Goal: Information Seeking & Learning: Understand process/instructions

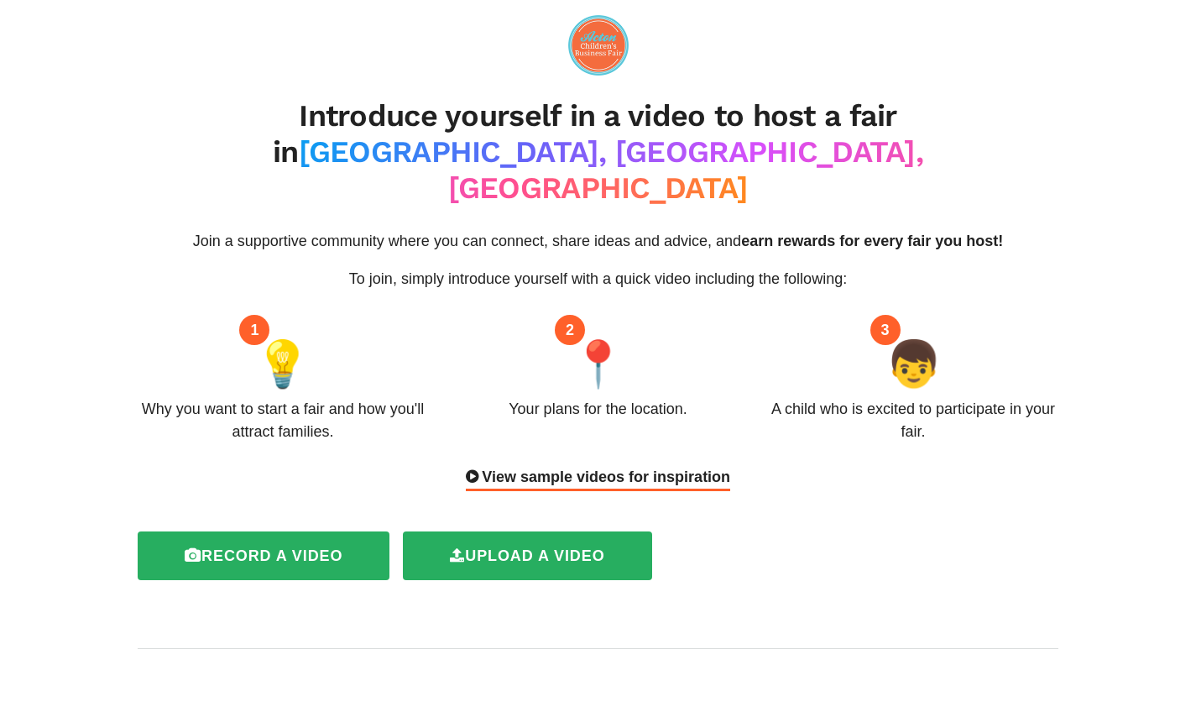
click at [1195, 58] on html "Introduce yourself in a video to host a fair in [GEOGRAPHIC_DATA], [GEOGRAPHIC_…" at bounding box center [598, 356] width 1196 height 712
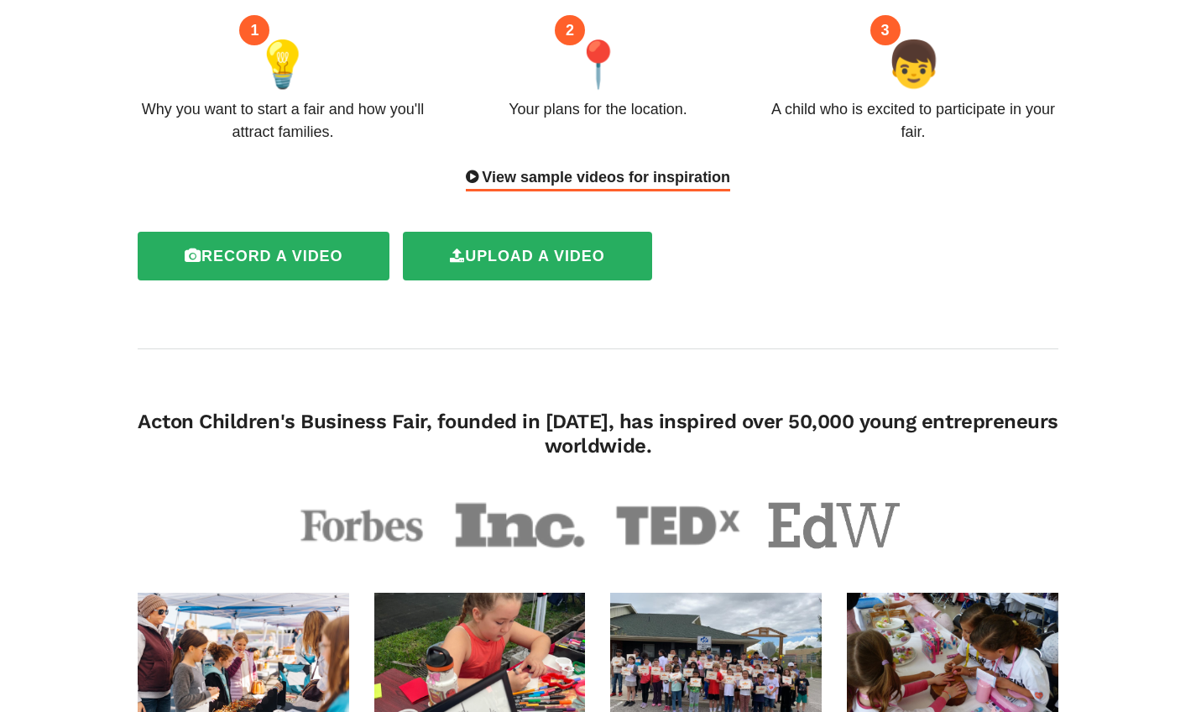
drag, startPoint x: 1208, startPoint y: 116, endPoint x: 1189, endPoint y: 182, distance: 68.8
click at [1189, 182] on html "Introduce yourself in a video to host a fair in [GEOGRAPHIC_DATA], [GEOGRAPHIC_…" at bounding box center [598, 56] width 1196 height 712
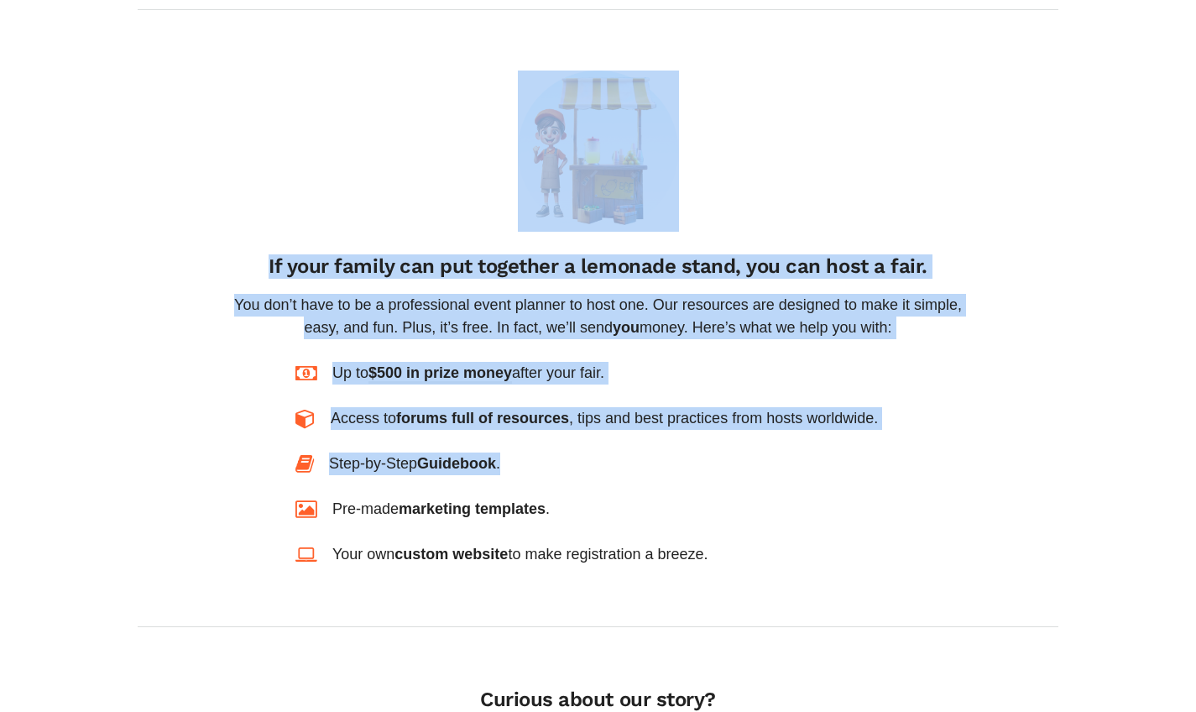
scroll to position [1150, 0]
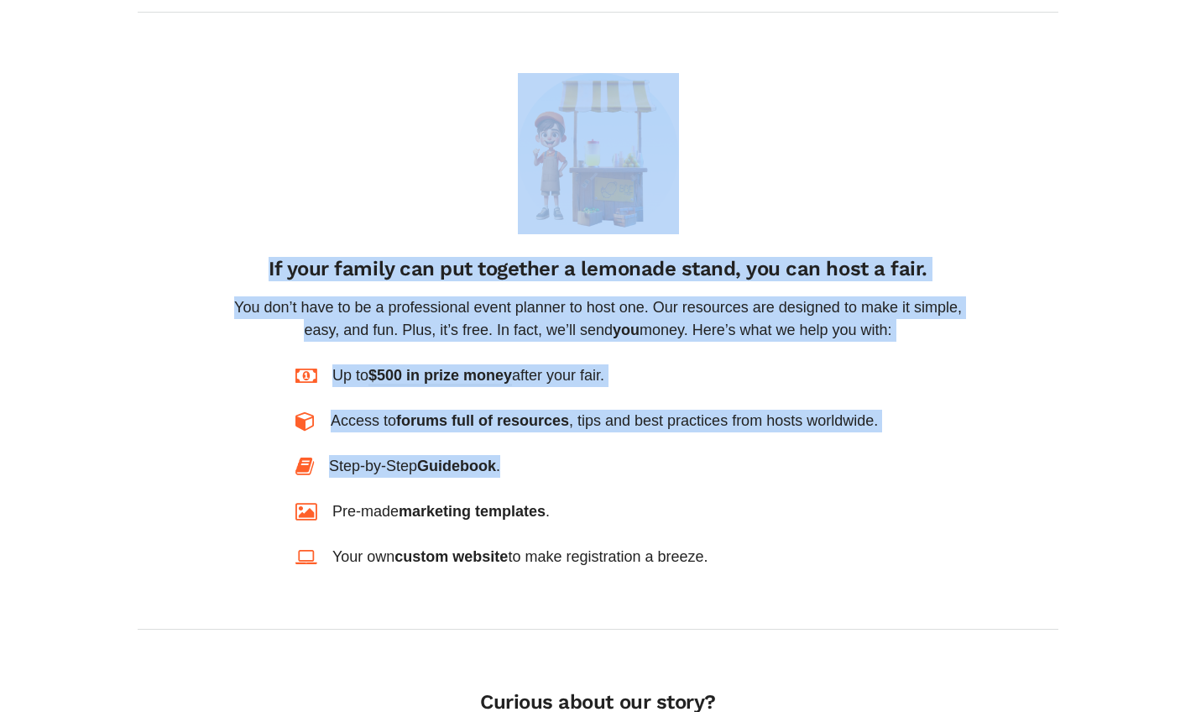
drag, startPoint x: 1208, startPoint y: 185, endPoint x: 1185, endPoint y: 374, distance: 190.2
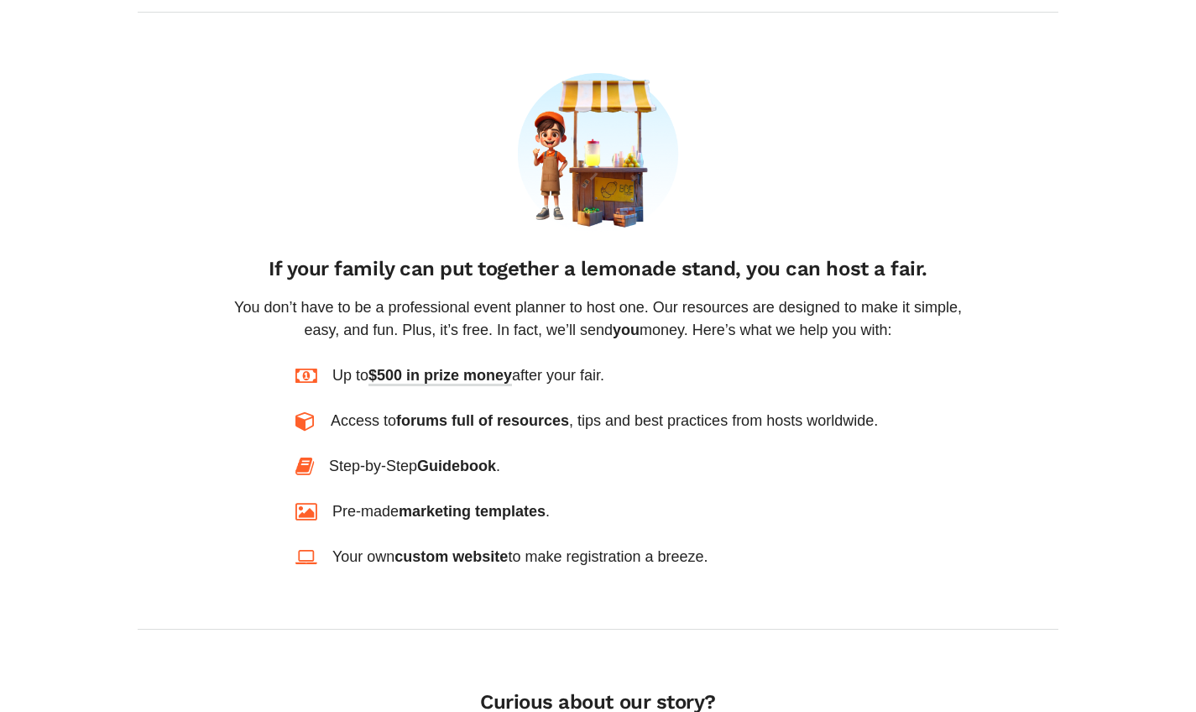
click at [1147, 383] on div "Introduce yourself in a video to host a fair in [GEOGRAPHIC_DATA], [GEOGRAPHIC_…" at bounding box center [598, 484] width 1135 height 3239
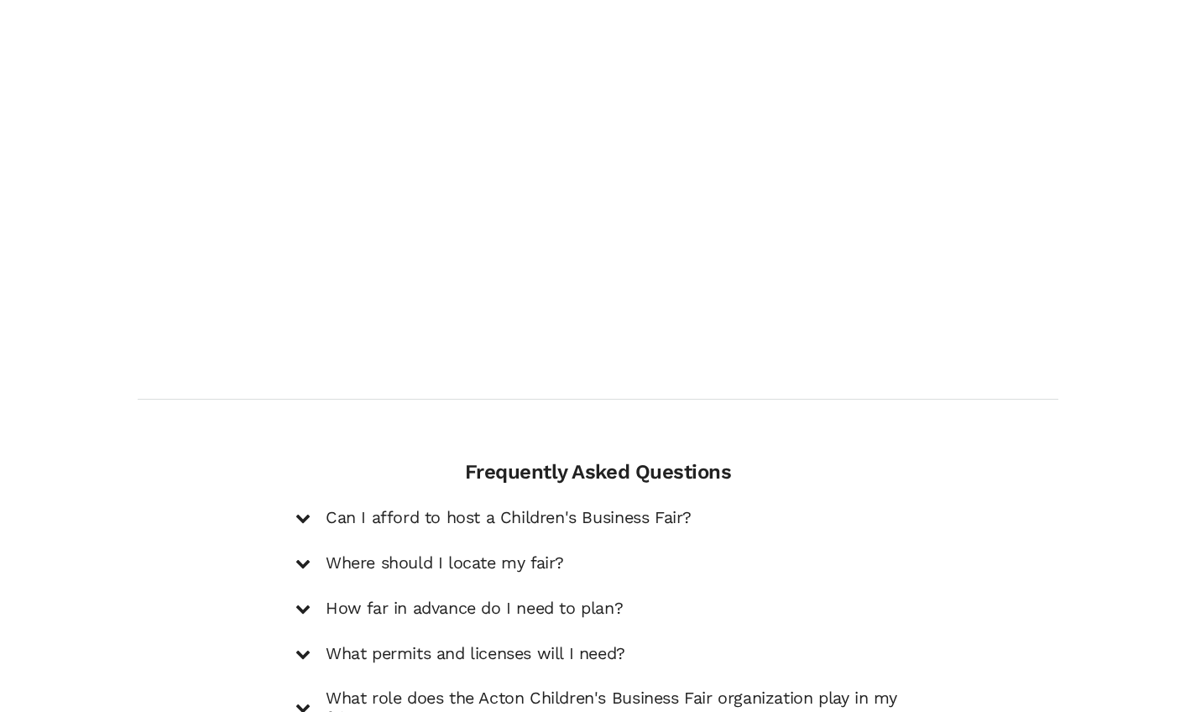
scroll to position [2155, 0]
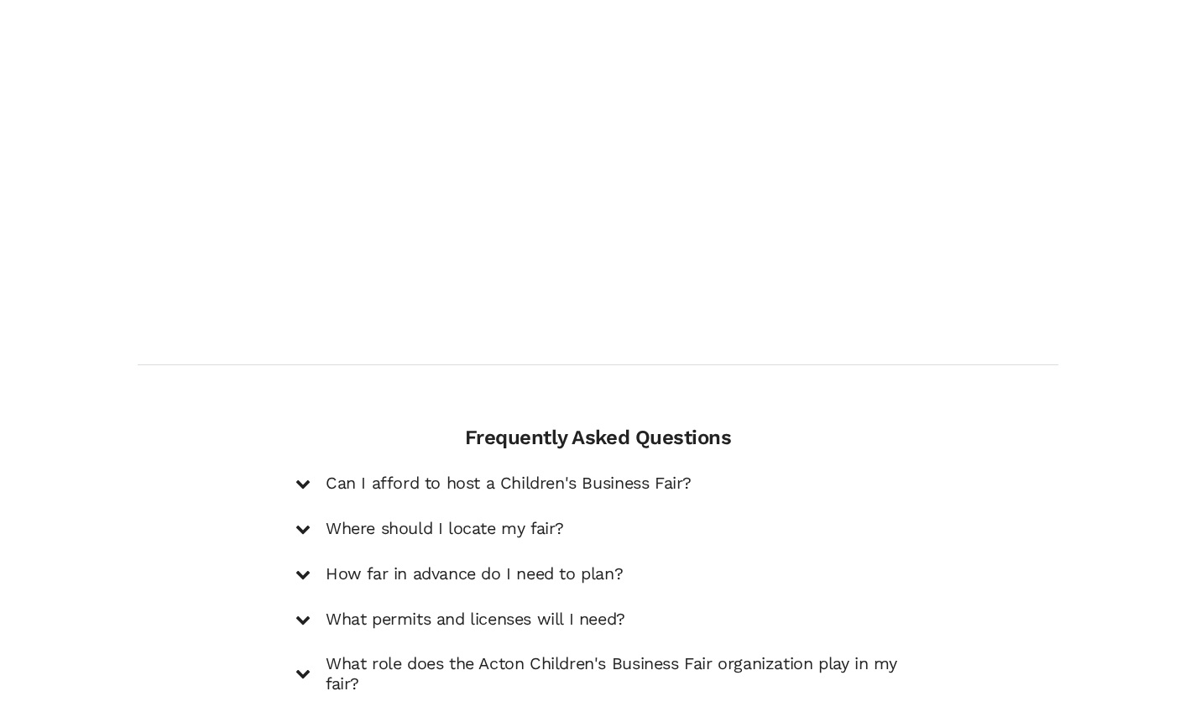
drag, startPoint x: 1208, startPoint y: 377, endPoint x: 1179, endPoint y: 600, distance: 225.0
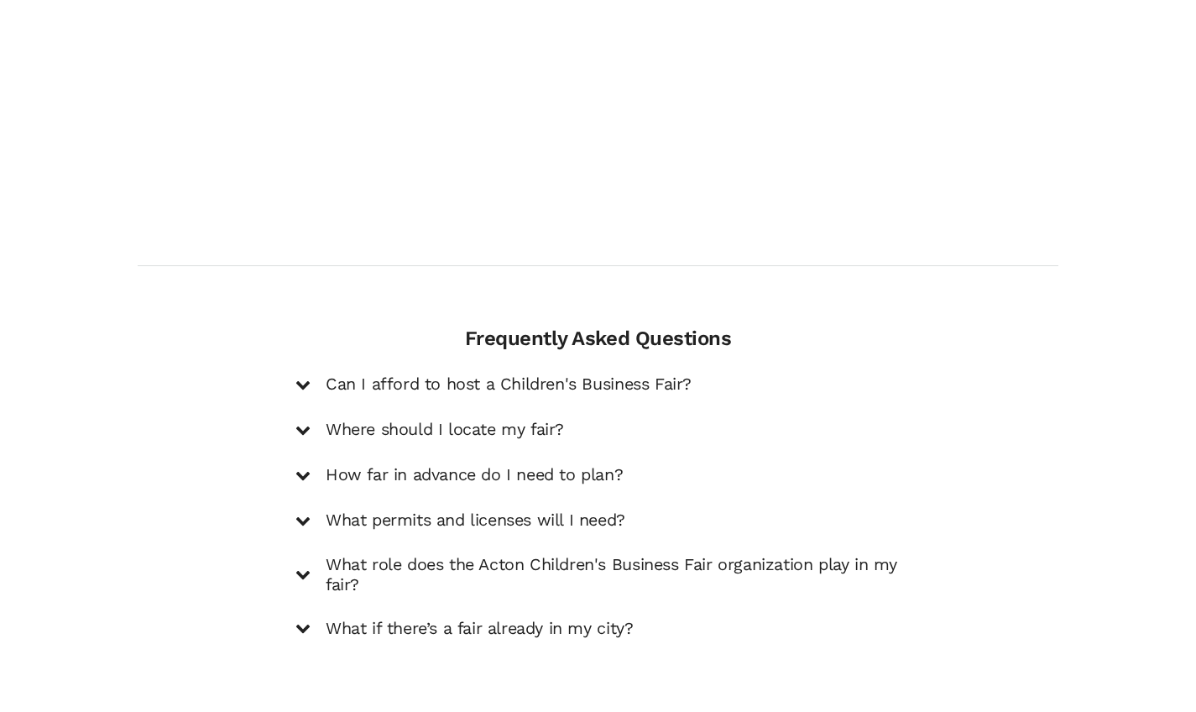
drag, startPoint x: 1208, startPoint y: 581, endPoint x: 1208, endPoint y: 603, distance: 22.7
click at [551, 373] on h5 "Can I afford to host a Children's Business Fair?" at bounding box center [509, 383] width 366 height 20
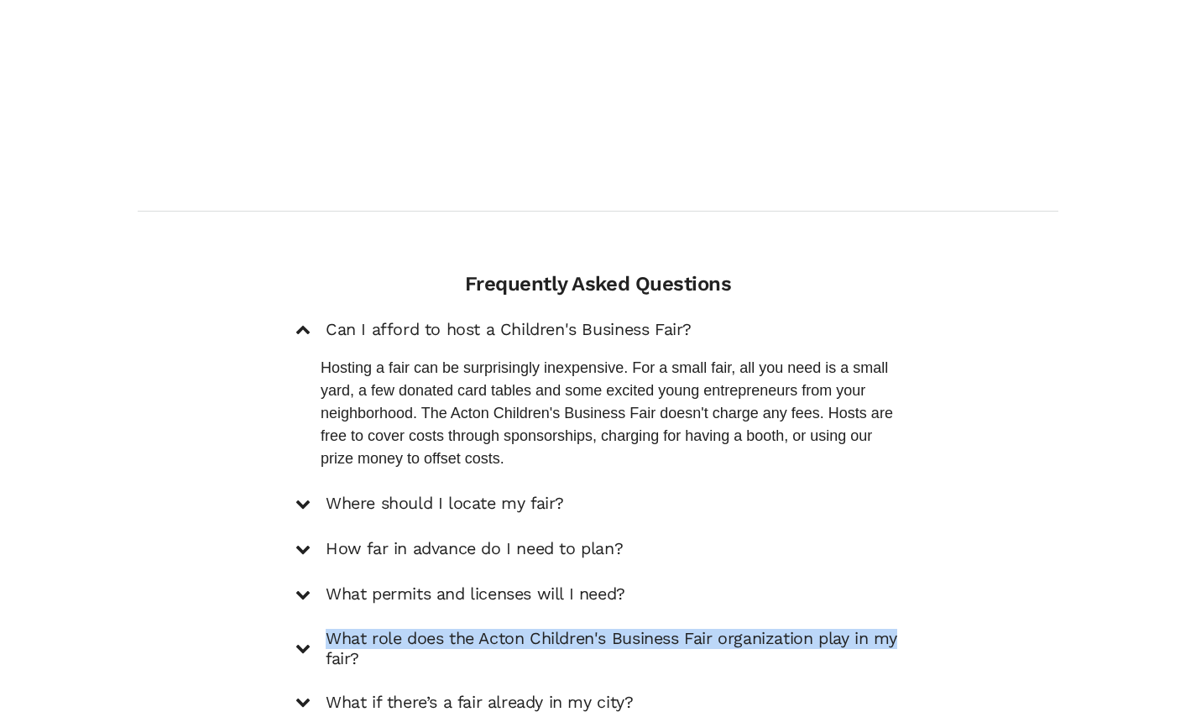
scroll to position [2312, 0]
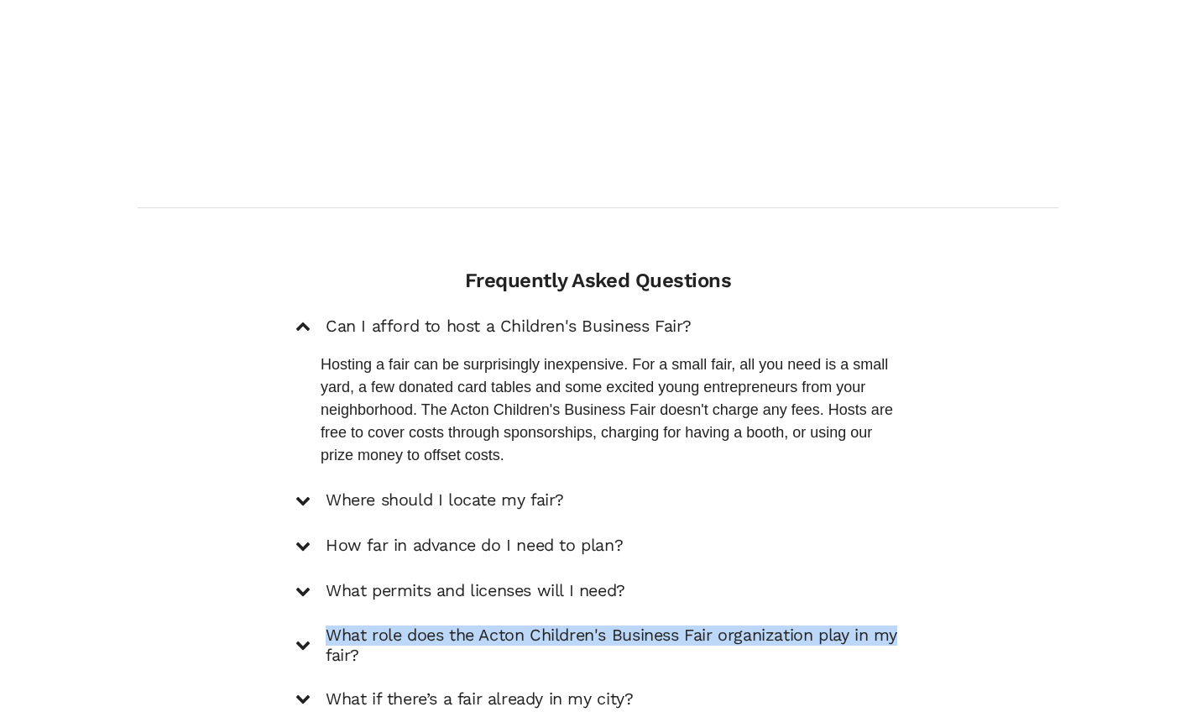
drag, startPoint x: 1208, startPoint y: 545, endPoint x: 1207, endPoint y: 556, distance: 11.8
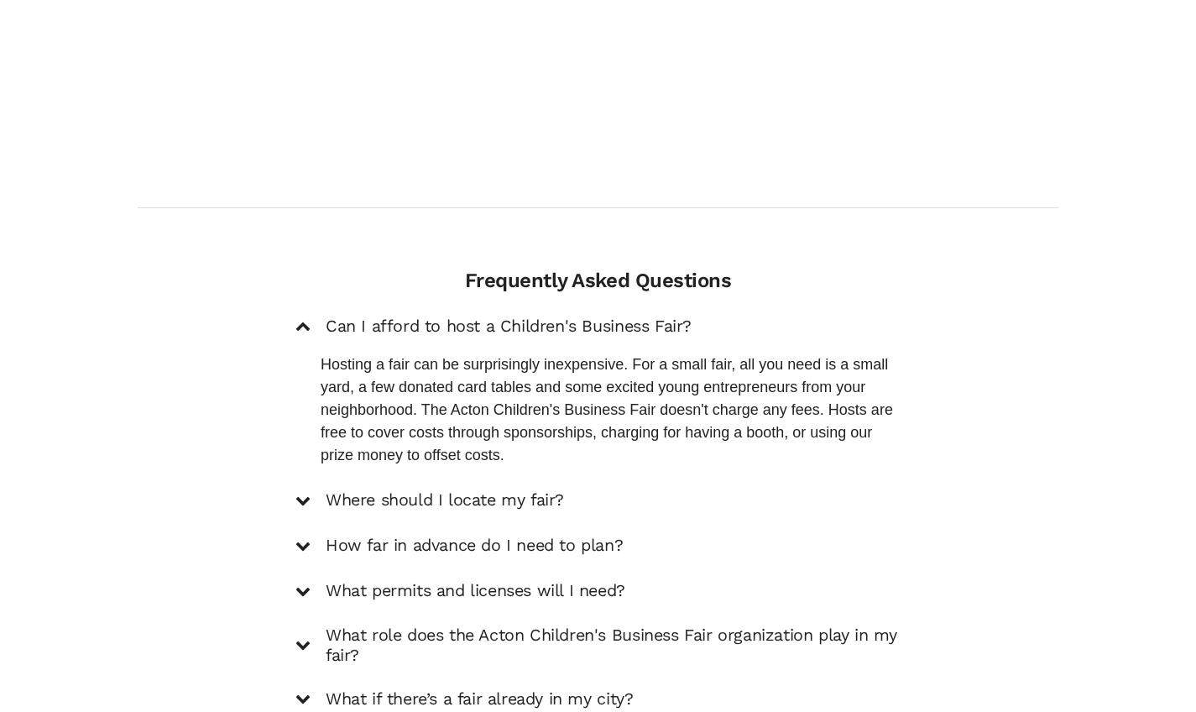
click at [559, 490] on h5 "Where should I locate my fair?" at bounding box center [445, 500] width 238 height 20
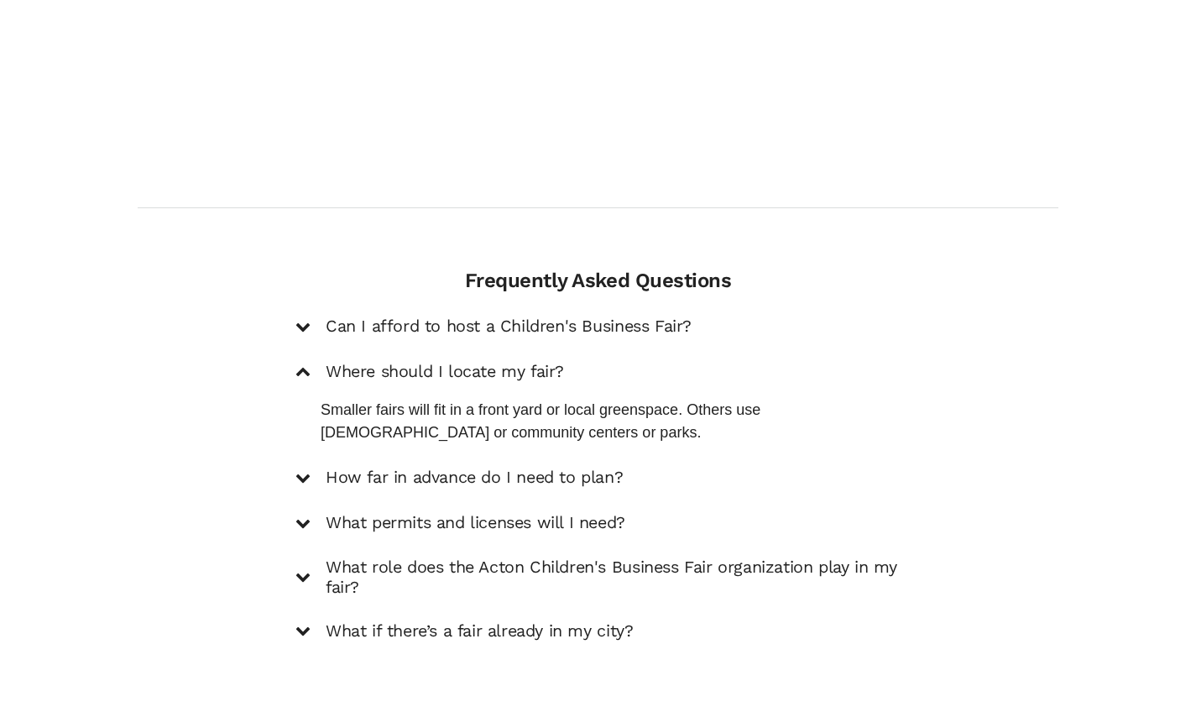
click at [559, 467] on h5 "How far in advance do I need to plan?" at bounding box center [474, 477] width 297 height 20
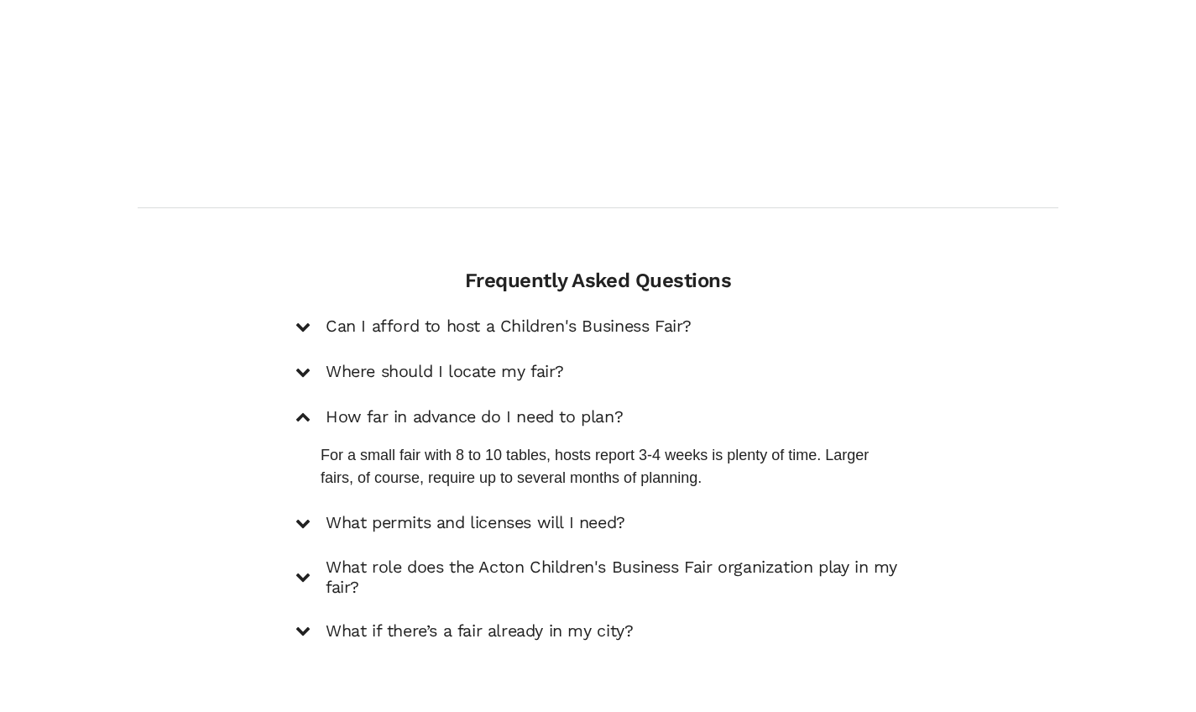
click at [505, 513] on h5 "What permits and licenses will I need?" at bounding box center [476, 523] width 300 height 20
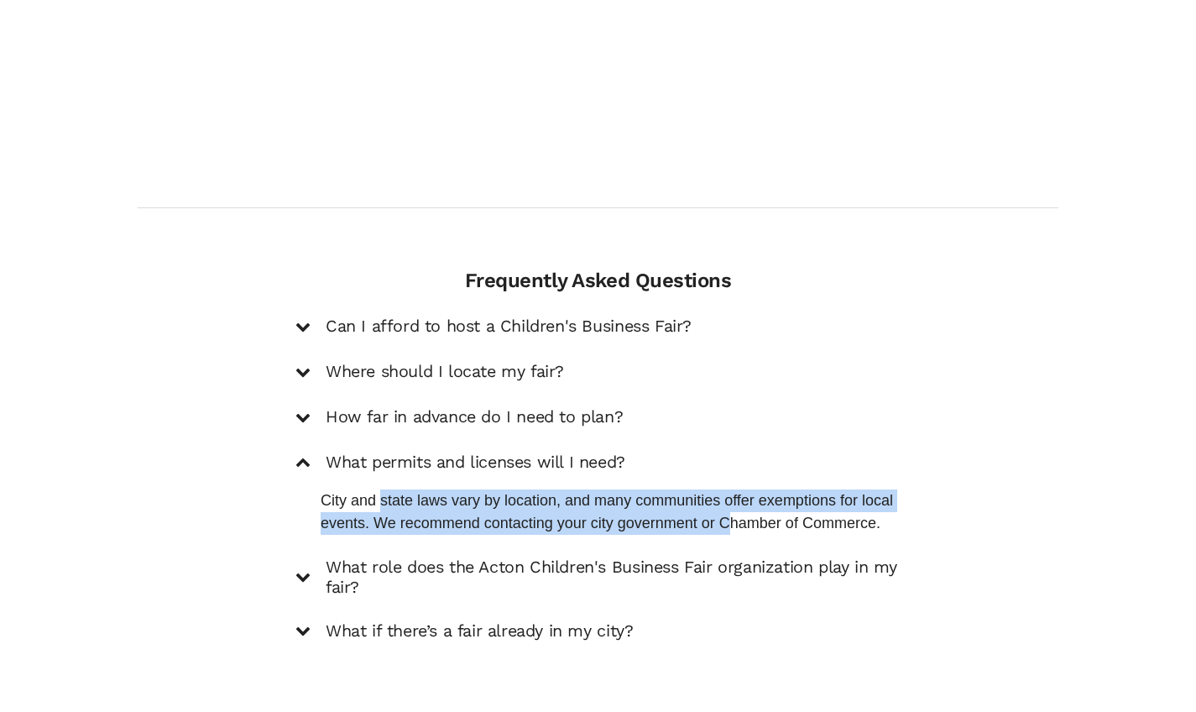
drag, startPoint x: 384, startPoint y: 409, endPoint x: 734, endPoint y: 437, distance: 351.1
click at [734, 489] on p "City and state laws vary by location, and many communities offer exemptions for…" at bounding box center [611, 511] width 580 height 45
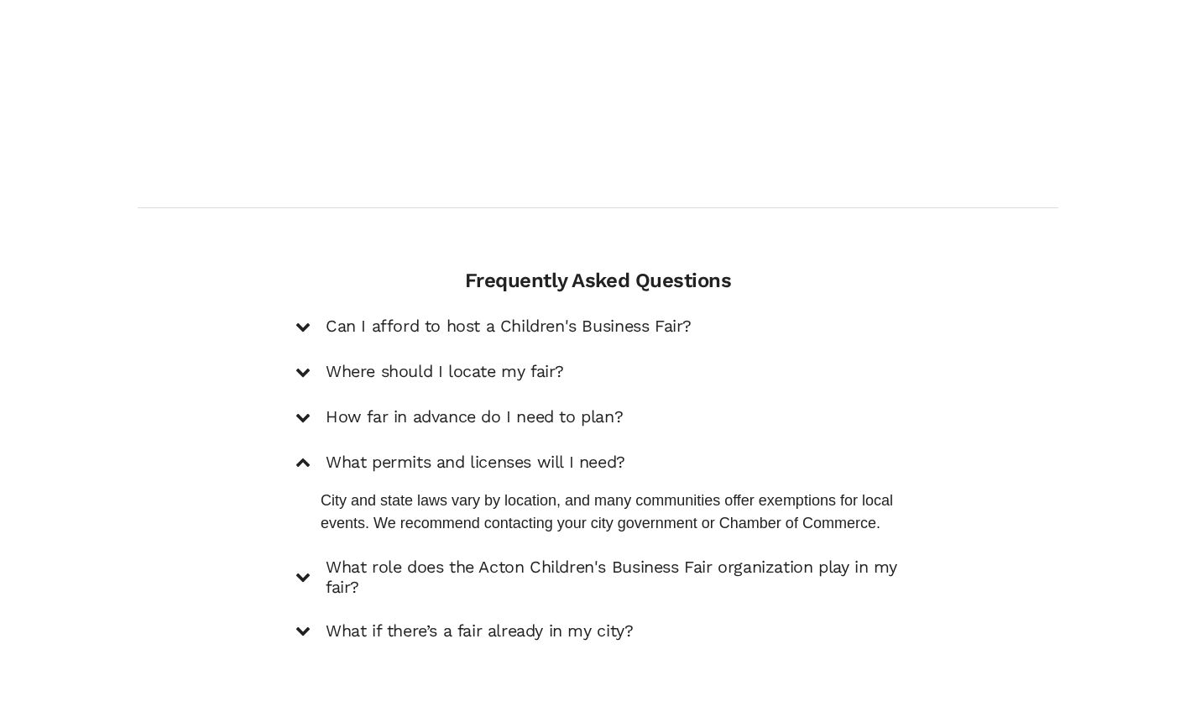
click at [733, 489] on p "City and state laws vary by location, and many communities offer exemptions for…" at bounding box center [611, 511] width 580 height 45
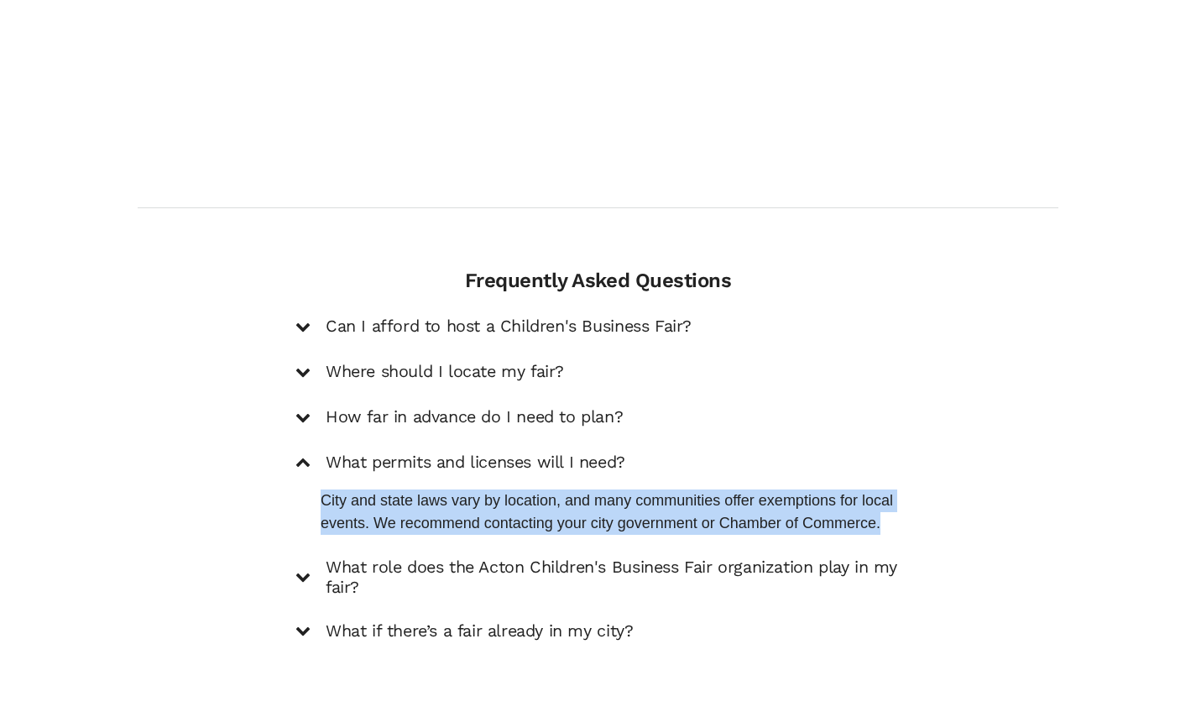
click at [733, 489] on p "City and state laws vary by location, and many communities offer exemptions for…" at bounding box center [611, 511] width 580 height 45
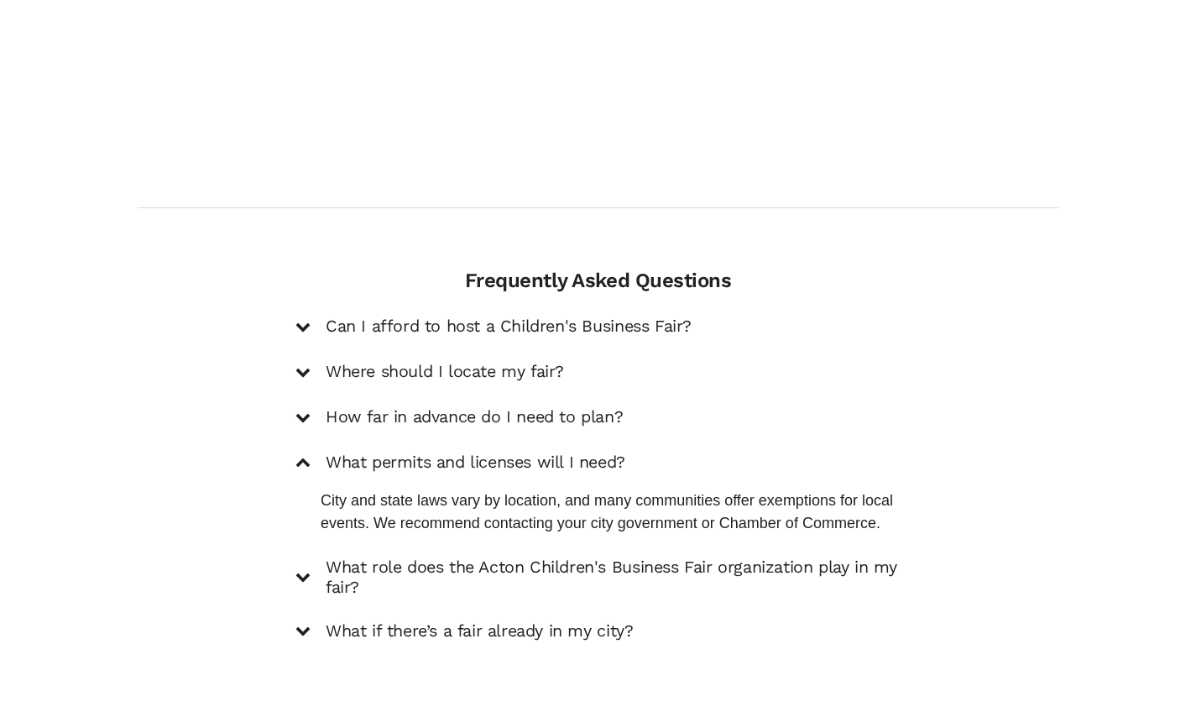
click at [727, 489] on p "City and state laws vary by location, and many communities offer exemptions for…" at bounding box center [611, 511] width 580 height 45
click at [497, 557] on h5 "What role does the Acton Children's Business Fair organization play in my fair?" at bounding box center [613, 577] width 575 height 40
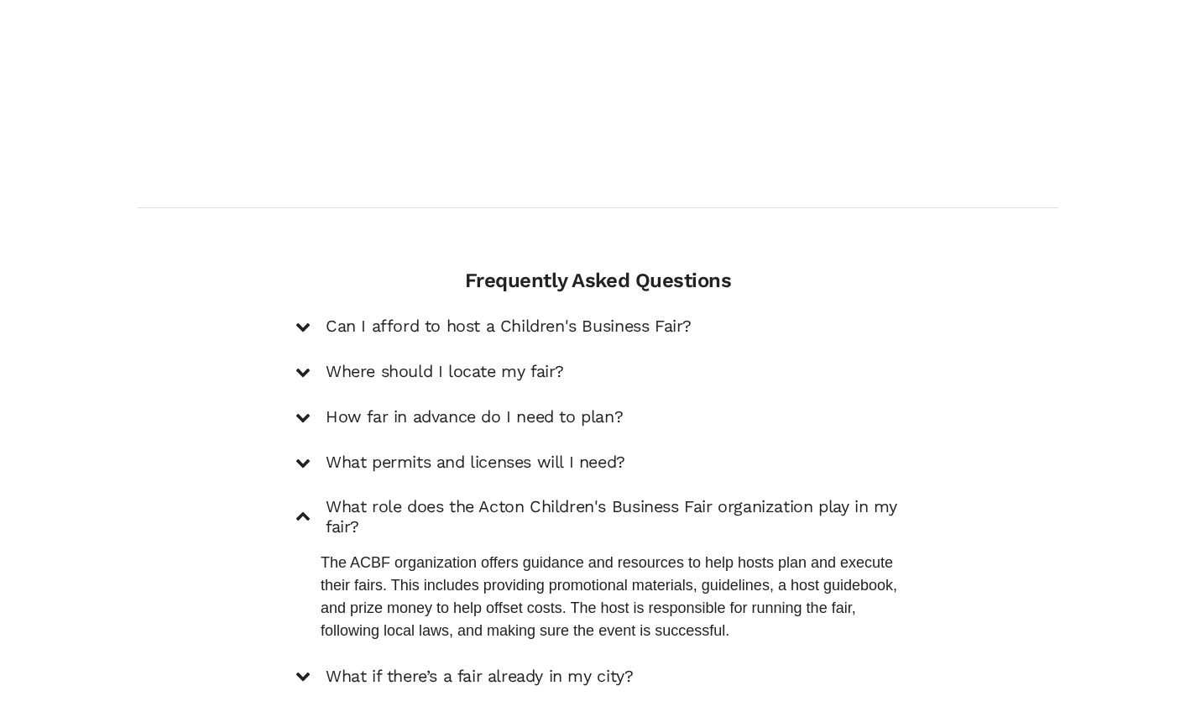
click at [487, 666] on h5 "What if there’s a fair already in my city?" at bounding box center [479, 676] width 307 height 20
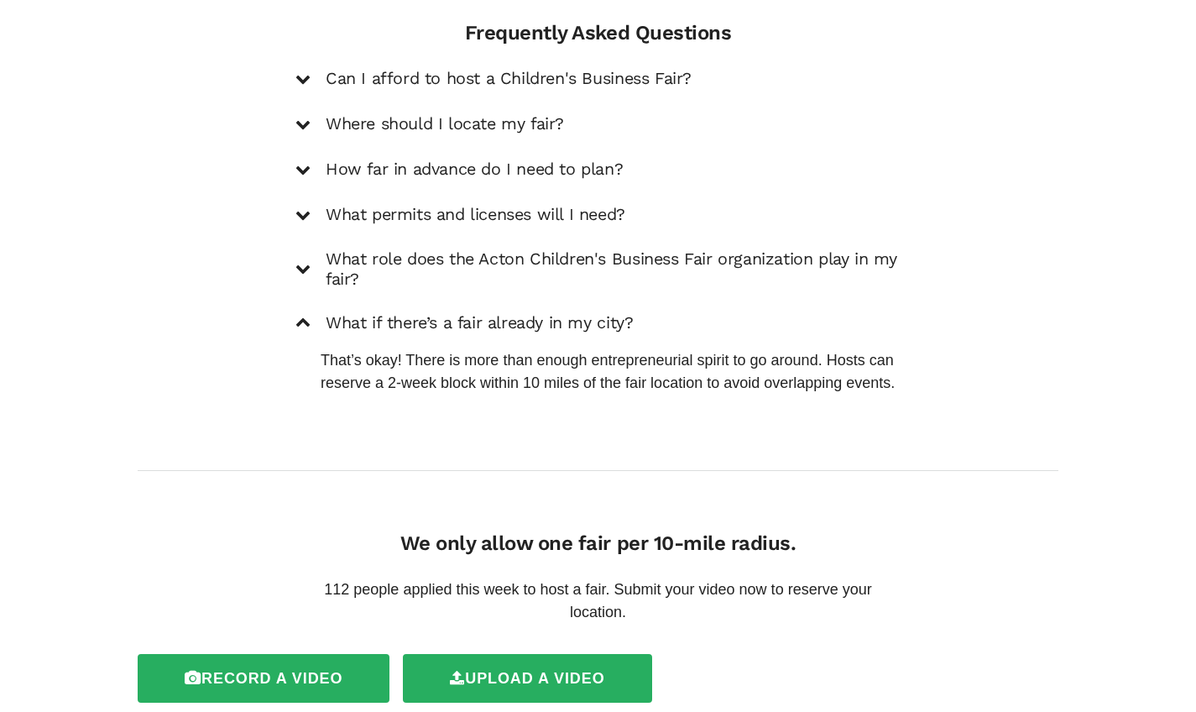
scroll to position [0, 0]
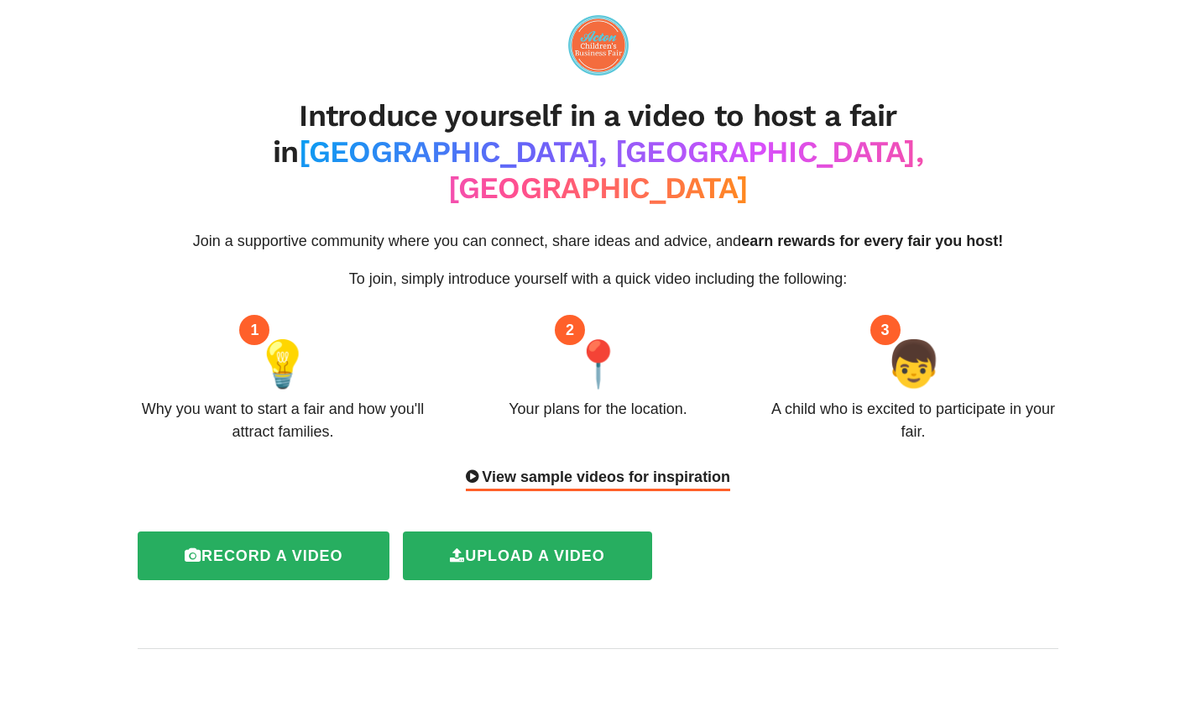
drag, startPoint x: 1208, startPoint y: 586, endPoint x: 1139, endPoint y: -9, distance: 599.0
click at [1139, 0] on html "Introduce yourself in a video to host a fair in [GEOGRAPHIC_DATA], [GEOGRAPHIC_…" at bounding box center [598, 356] width 1196 height 712
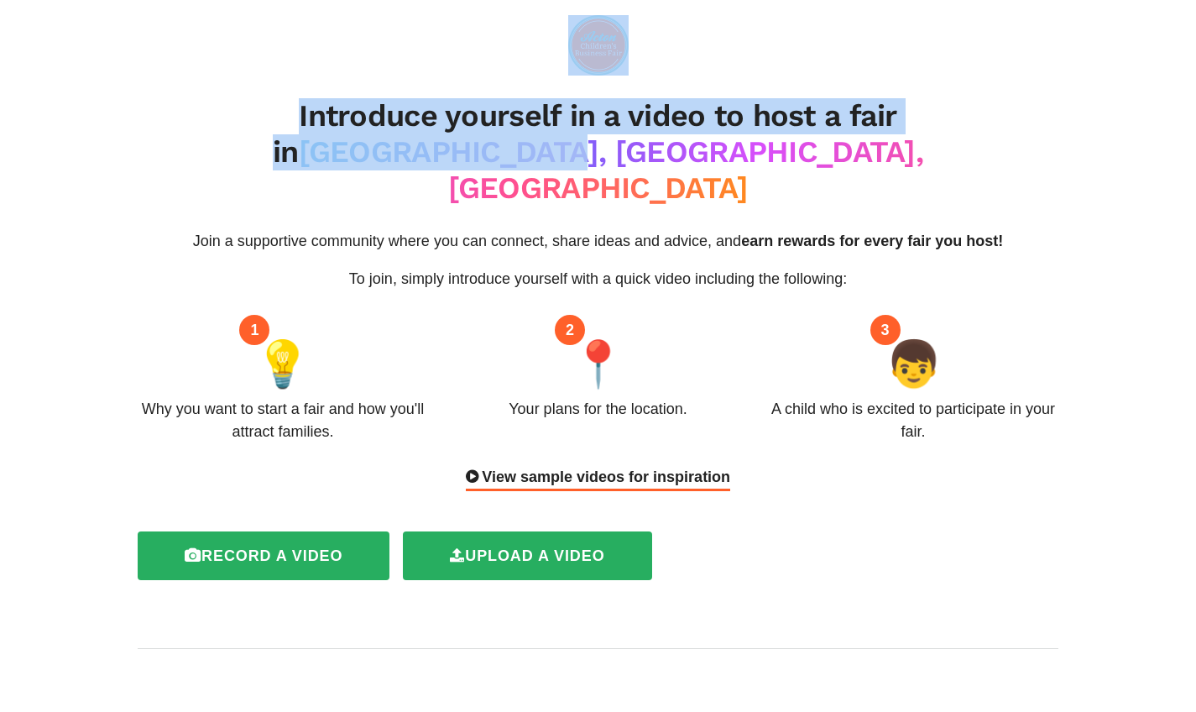
drag, startPoint x: 1208, startPoint y: 109, endPoint x: 1200, endPoint y: 32, distance: 77.6
click at [1195, 32] on html "Introduce yourself in a video to host a fair in [GEOGRAPHIC_DATA], [GEOGRAPHIC_…" at bounding box center [598, 356] width 1196 height 712
